Goal: Information Seeking & Learning: Learn about a topic

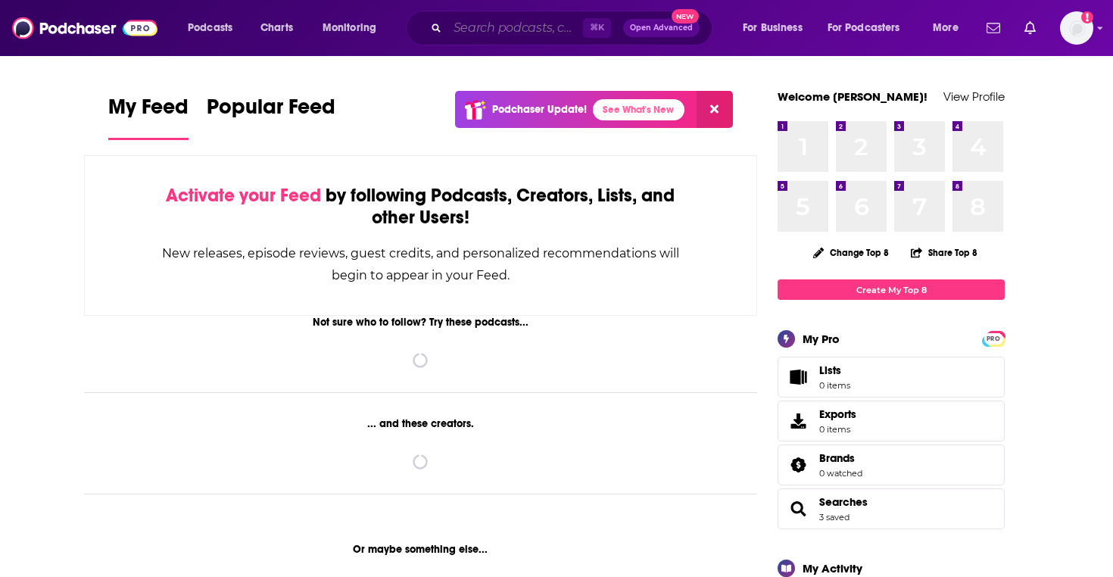
click at [532, 19] on input "Search podcasts, credits, & more..." at bounding box center [515, 28] width 136 height 24
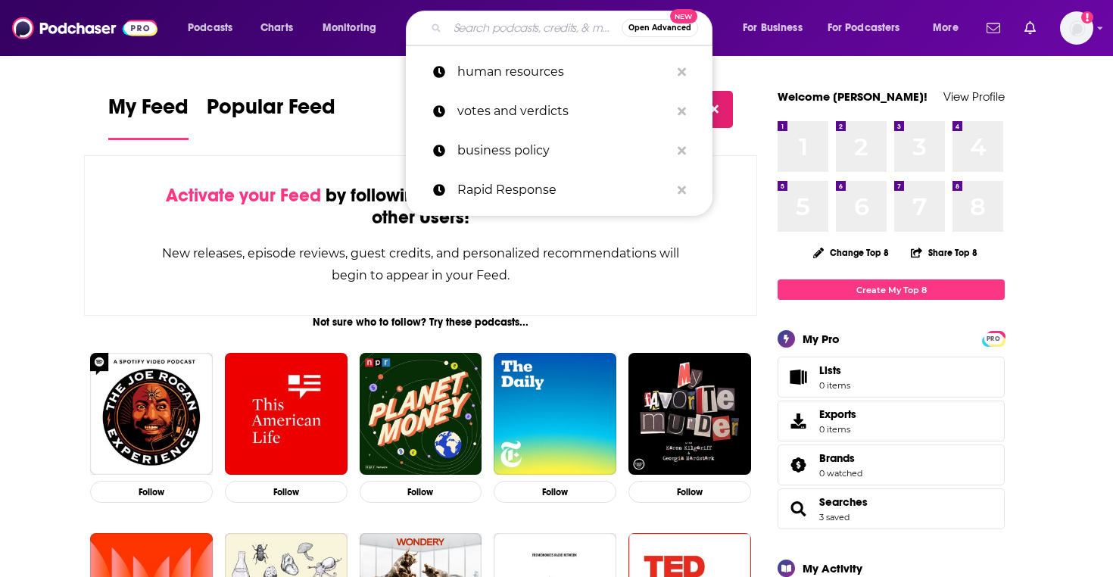
type input "b"
click at [472, 112] on p "votes and verdicts" at bounding box center [563, 111] width 213 height 39
type input "votes and verdicts"
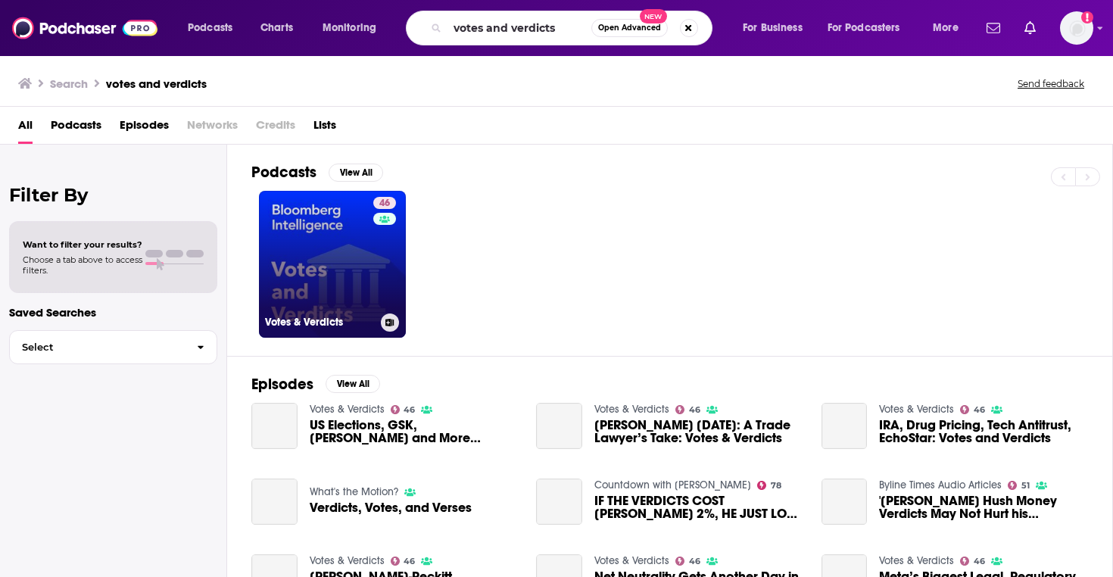
click at [356, 280] on link "46 Votes & Verdicts" at bounding box center [332, 264] width 147 height 147
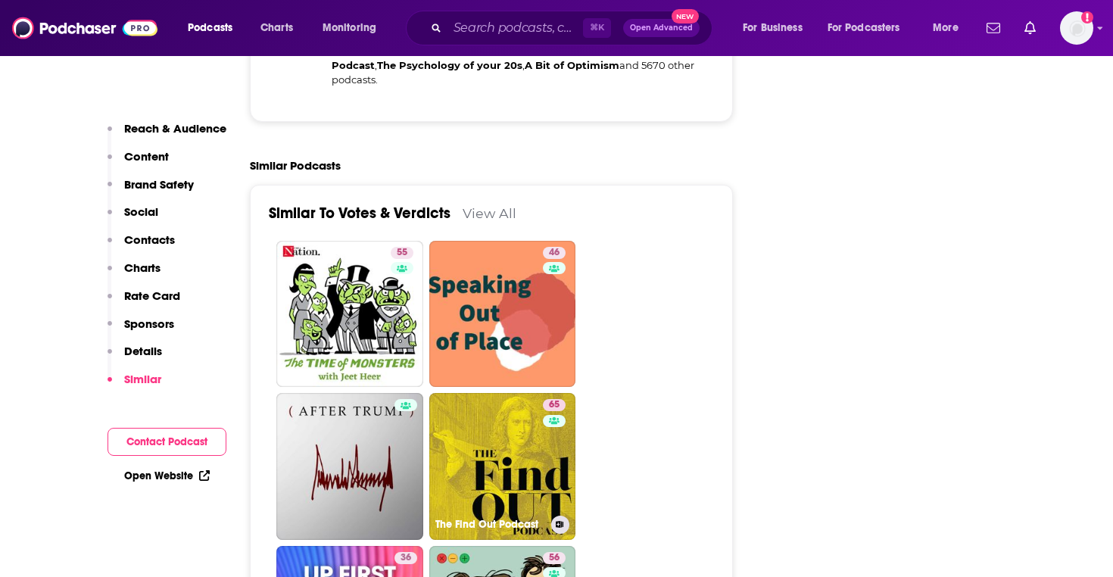
scroll to position [2701, 0]
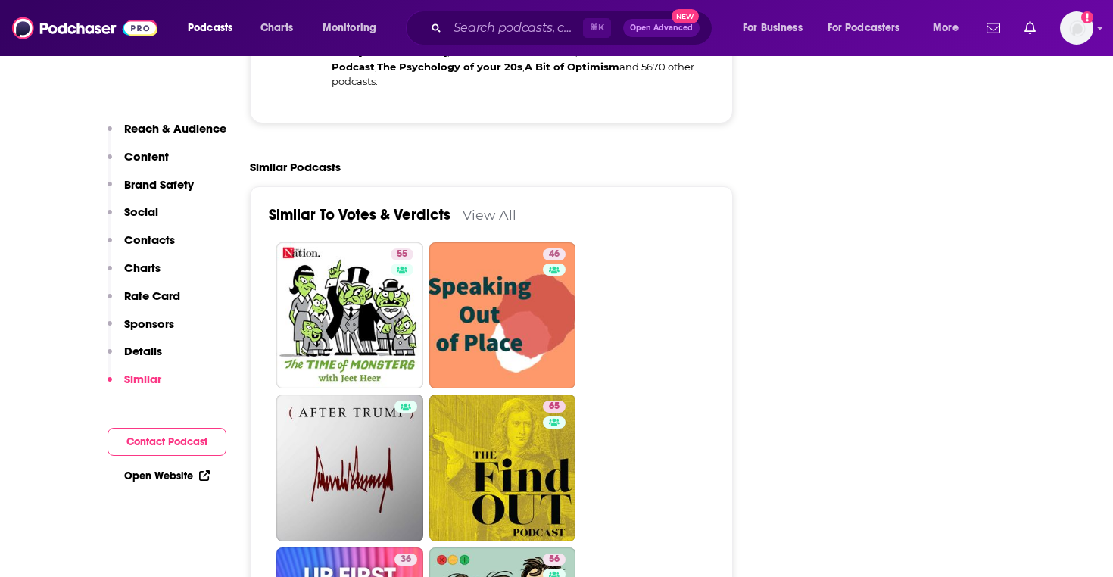
click at [479, 207] on link "View All" at bounding box center [490, 215] width 54 height 16
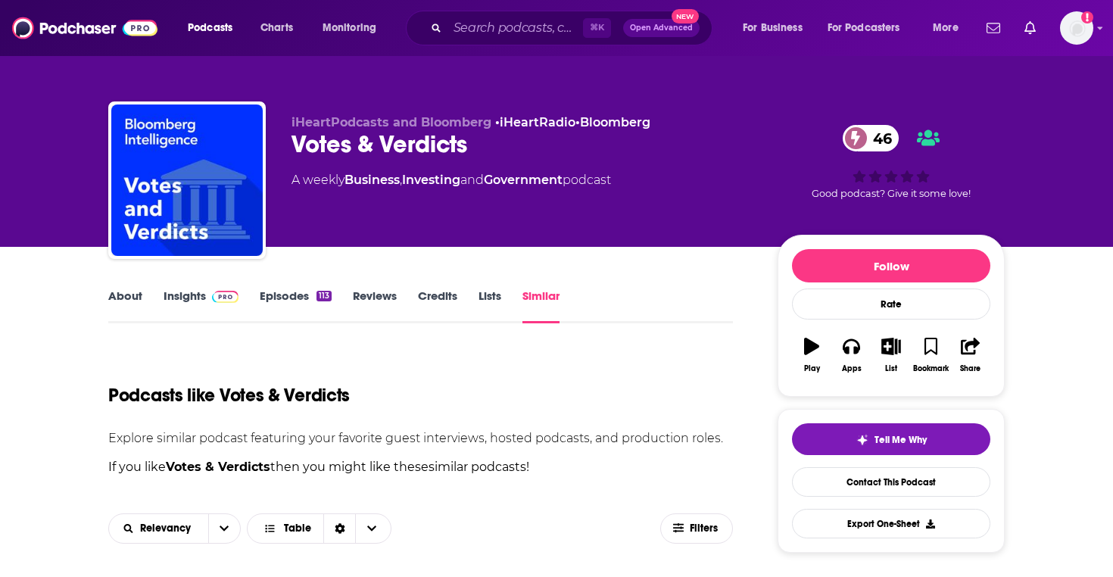
scroll to position [379, 0]
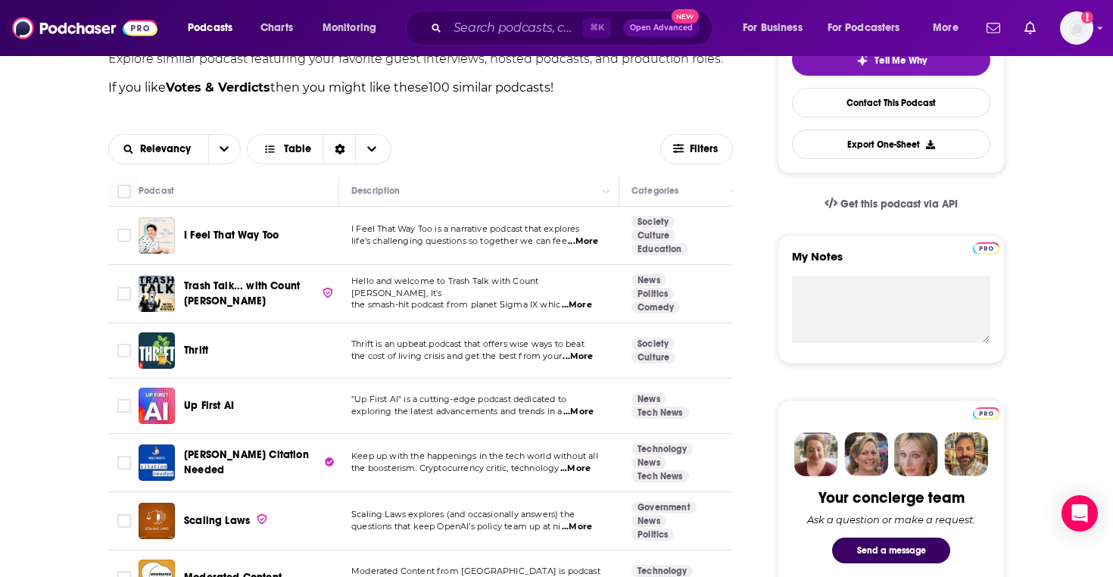
click at [492, 142] on div "Relevancy Table" at bounding box center [384, 149] width 552 height 30
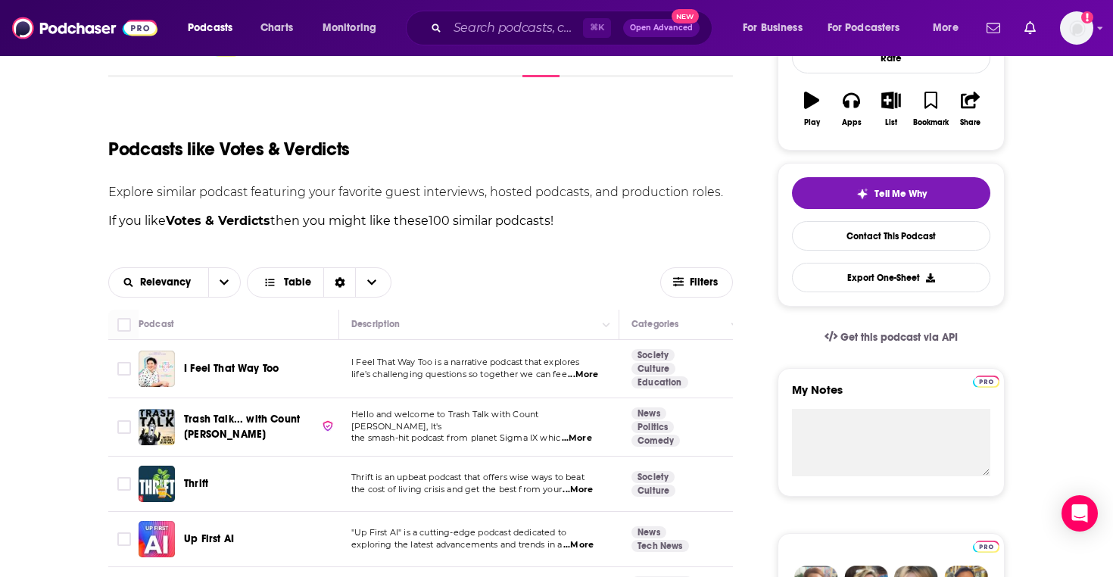
scroll to position [469, 0]
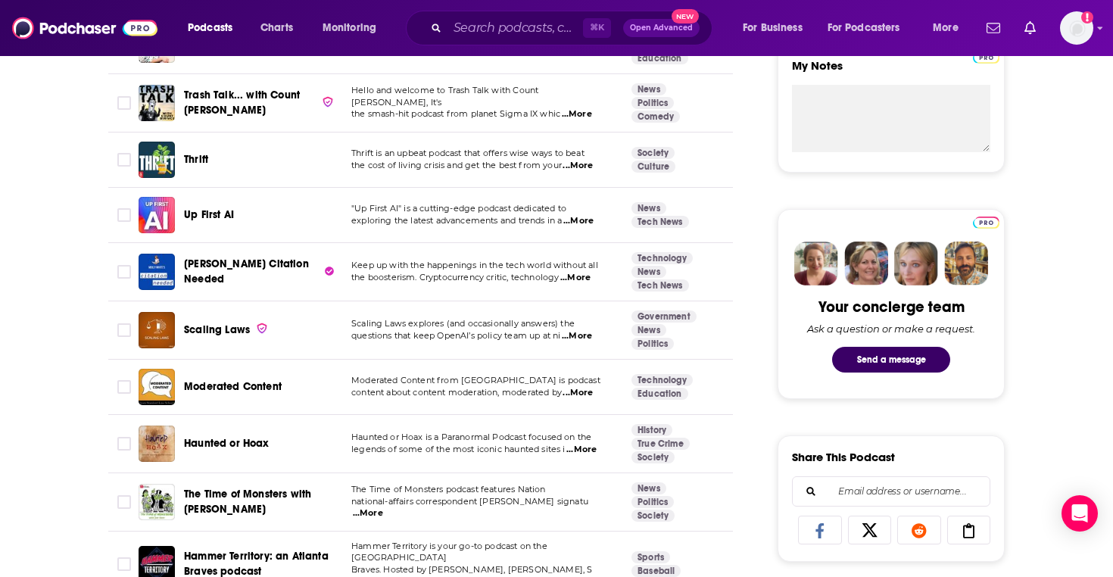
scroll to position [683, 0]
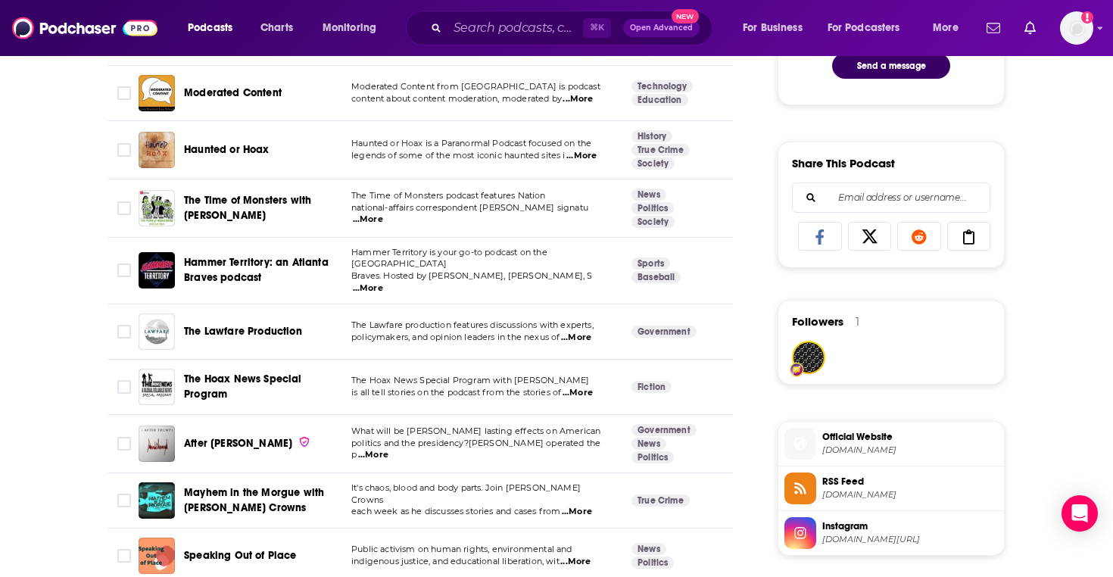
scroll to position [913, 0]
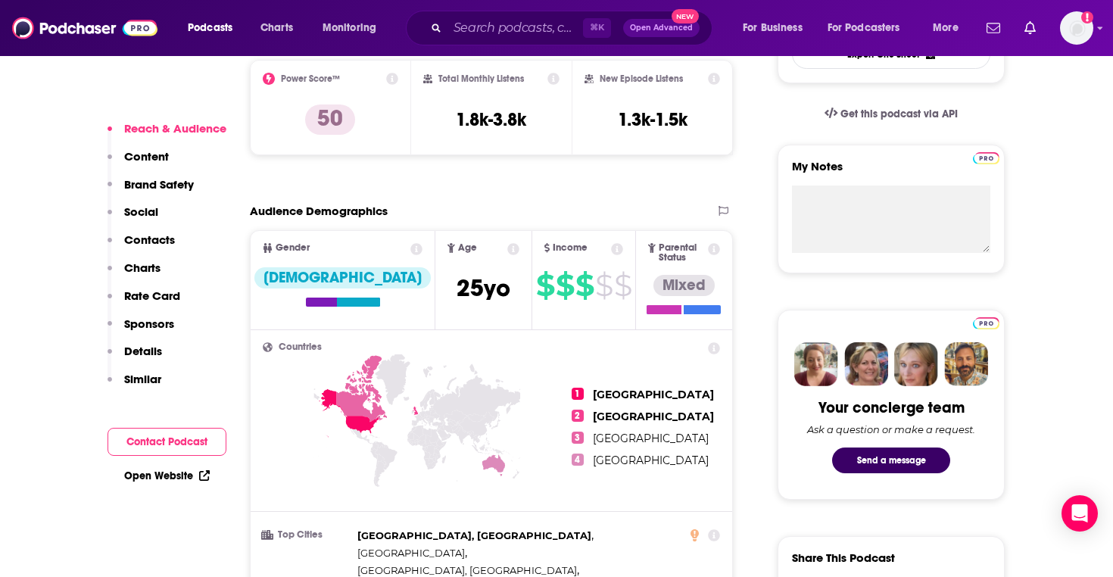
scroll to position [475, 0]
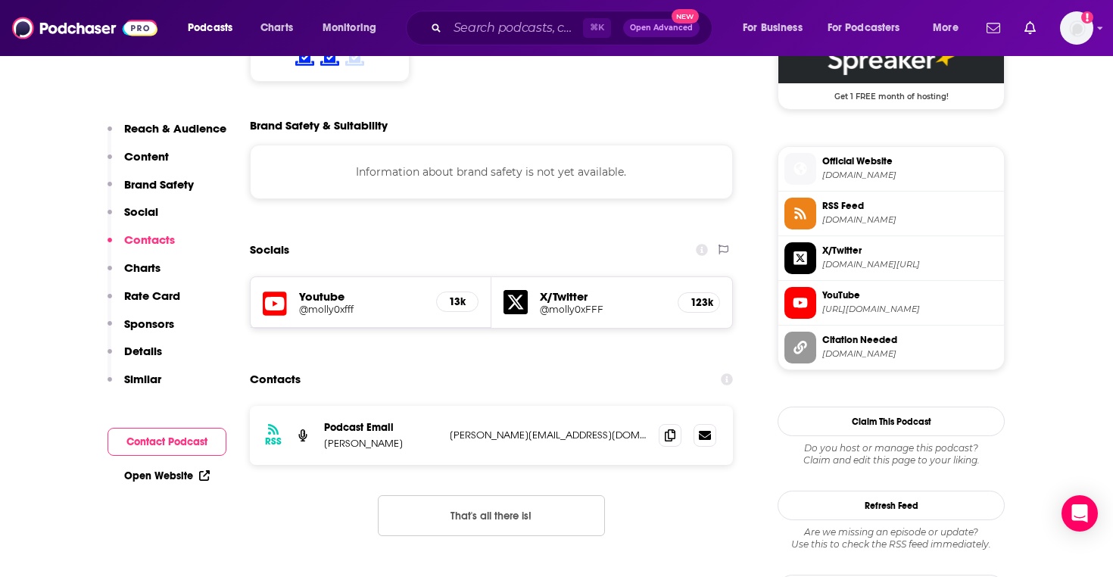
scroll to position [1381, 0]
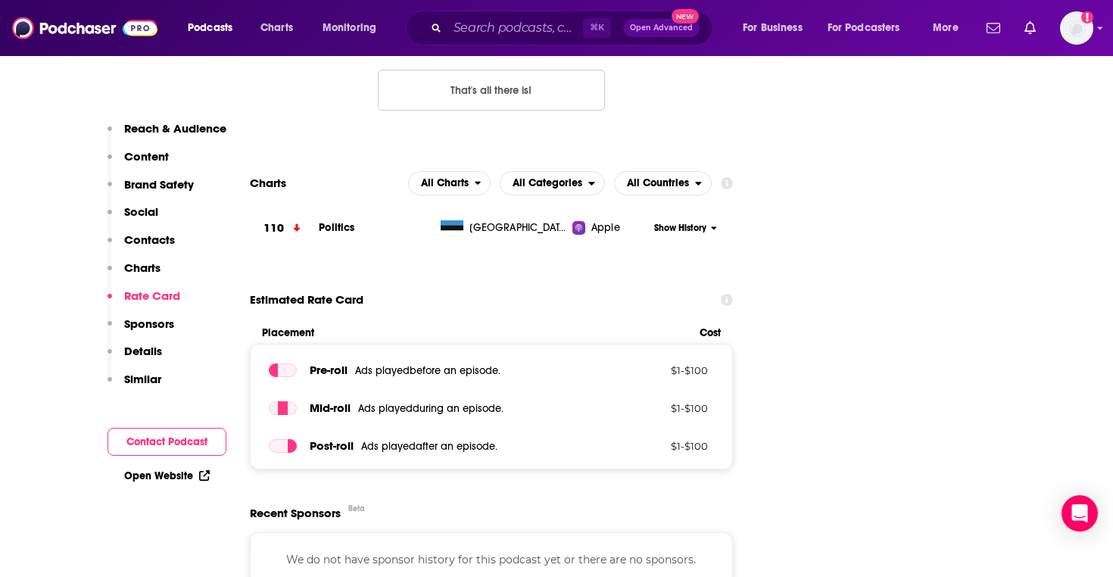
scroll to position [1966, 0]
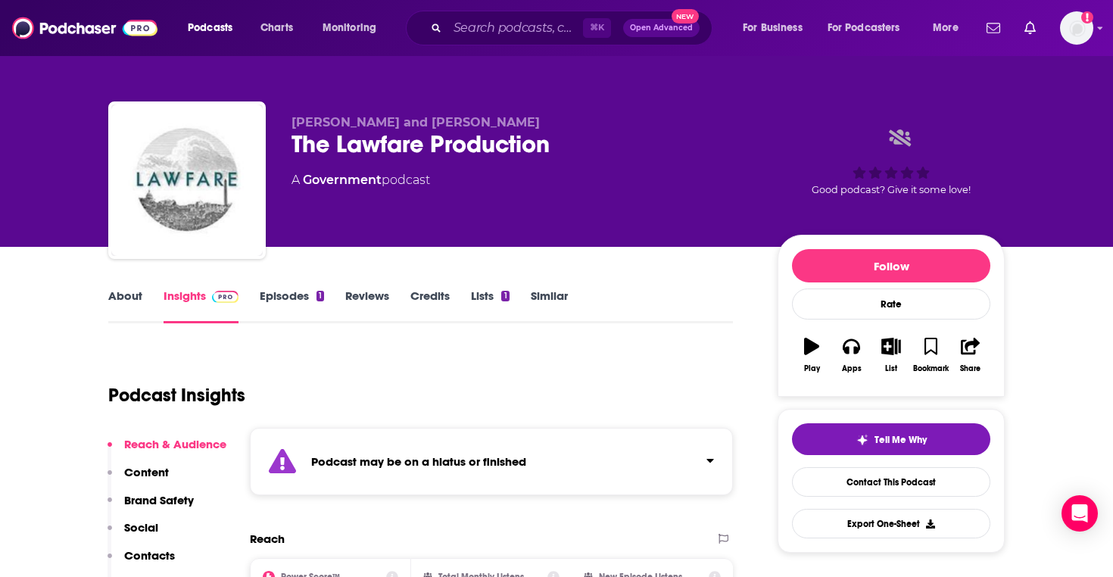
click at [423, 141] on div "The Lawfare Production" at bounding box center [523, 144] width 462 height 30
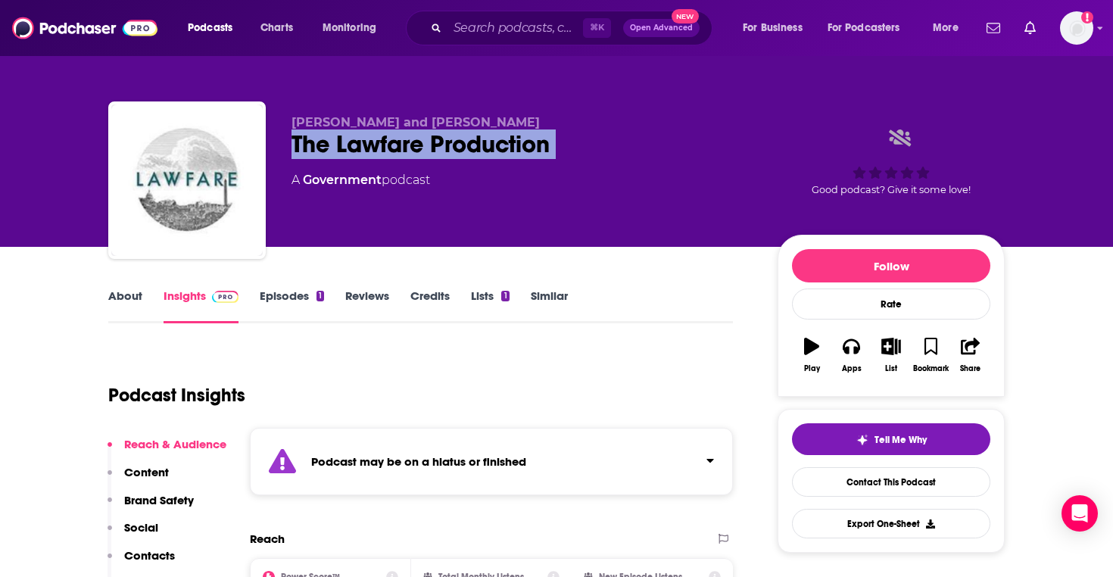
click at [423, 141] on div "The Lawfare Production" at bounding box center [523, 144] width 462 height 30
copy div "The Lawfare Production"
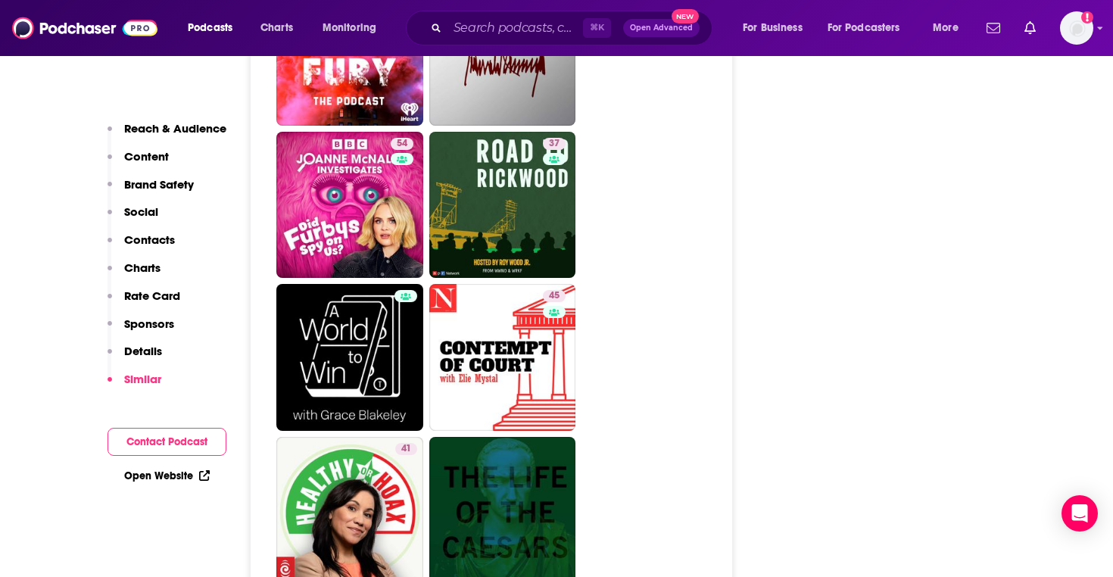
scroll to position [2942, 0]
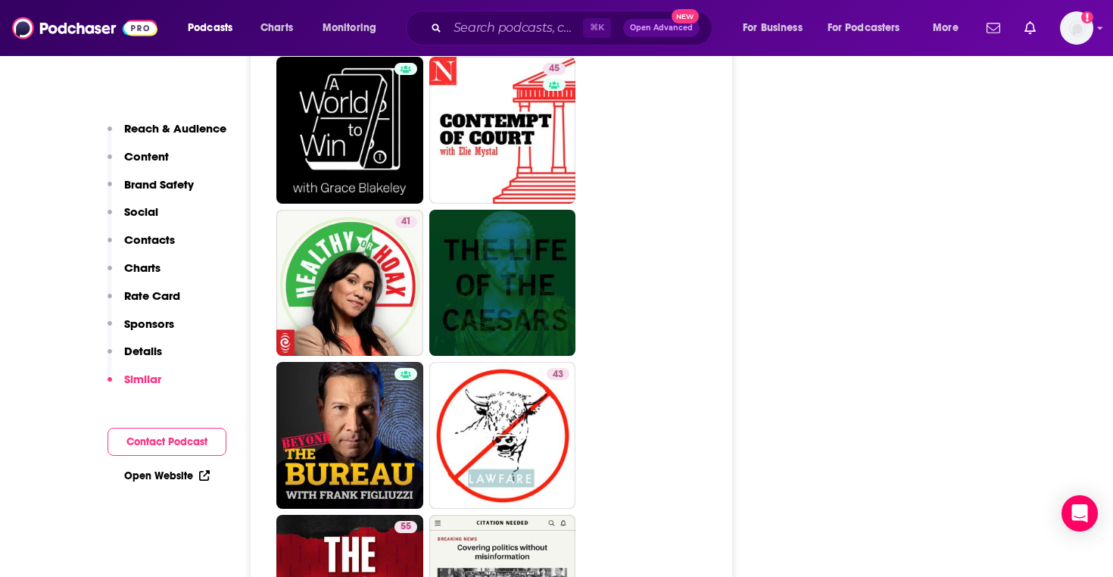
click at [712, 330] on ul "25 40 61 58 54 37 45 41 43 55 27 41 48 51 41 46" at bounding box center [499, 360] width 447 height 1826
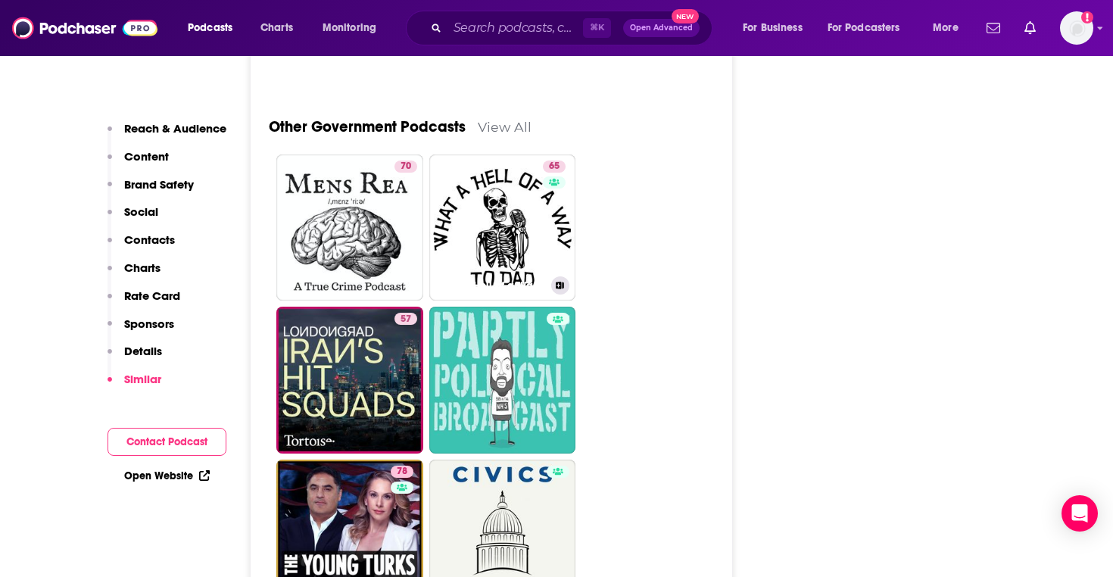
scroll to position [4264, 0]
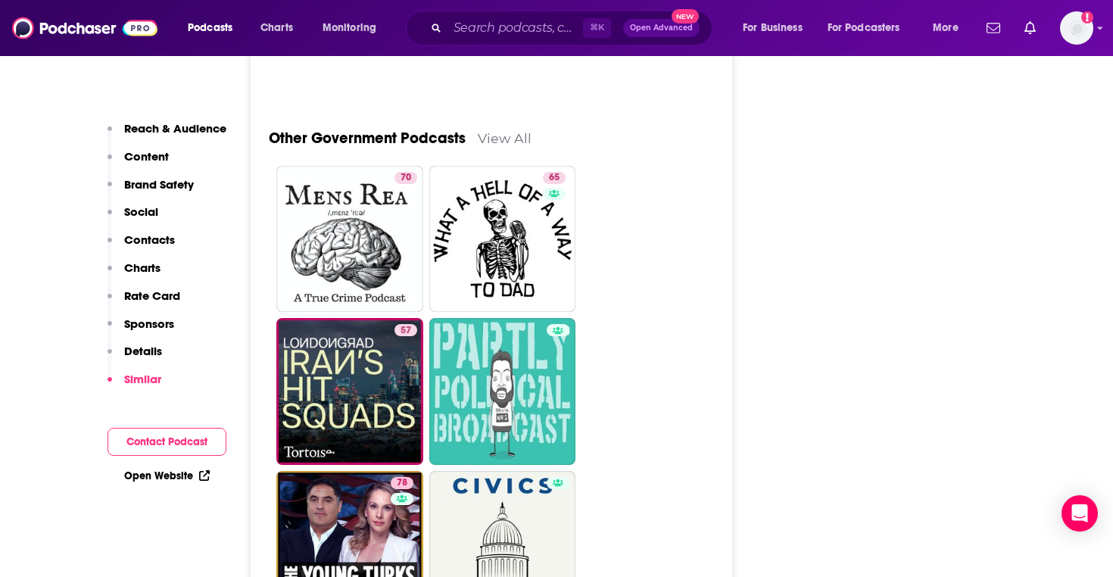
click at [515, 139] on link "View All" at bounding box center [505, 138] width 54 height 16
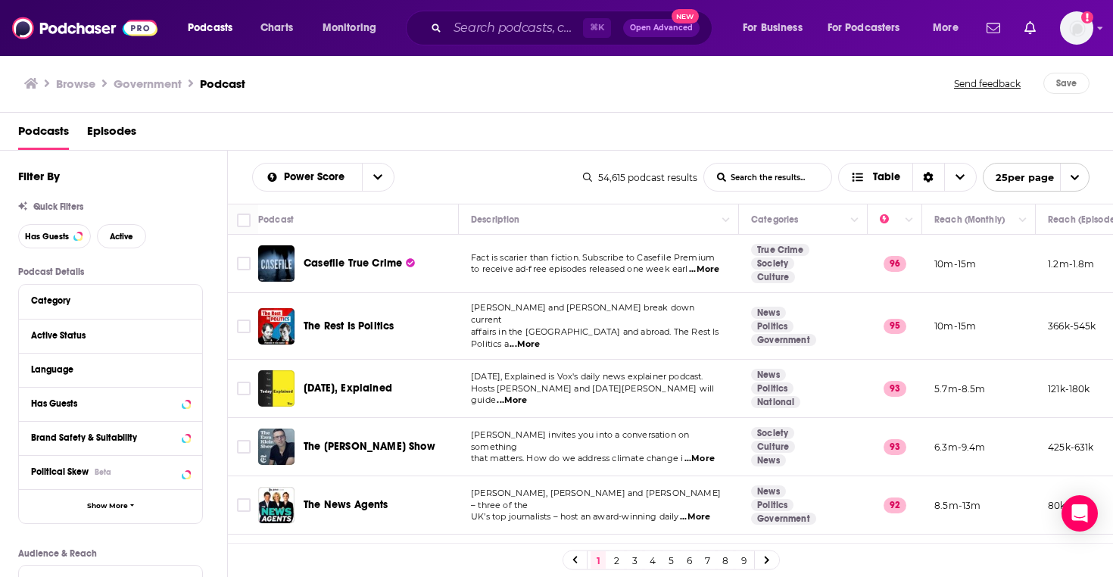
click at [726, 181] on input "List Search Input" at bounding box center [767, 177] width 127 height 27
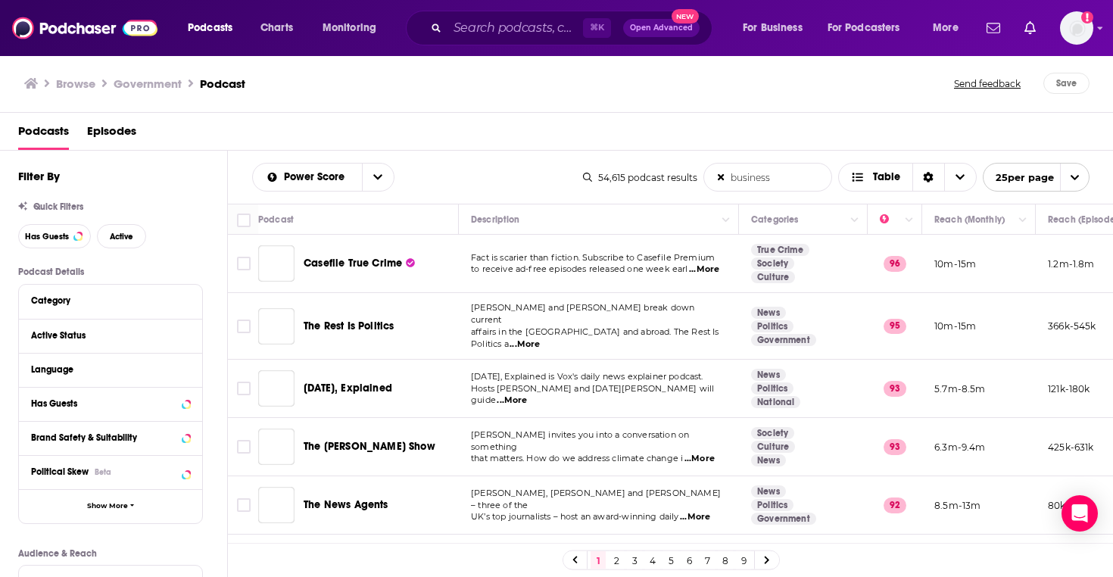
type input "business"
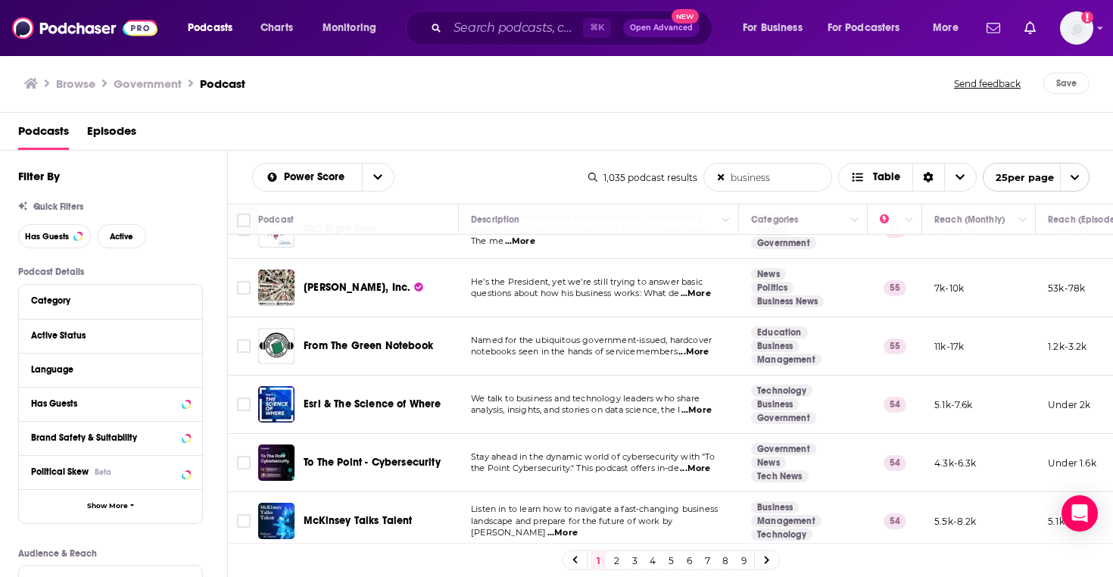
scroll to position [1133, 0]
